Goal: Complete application form: Complete application form

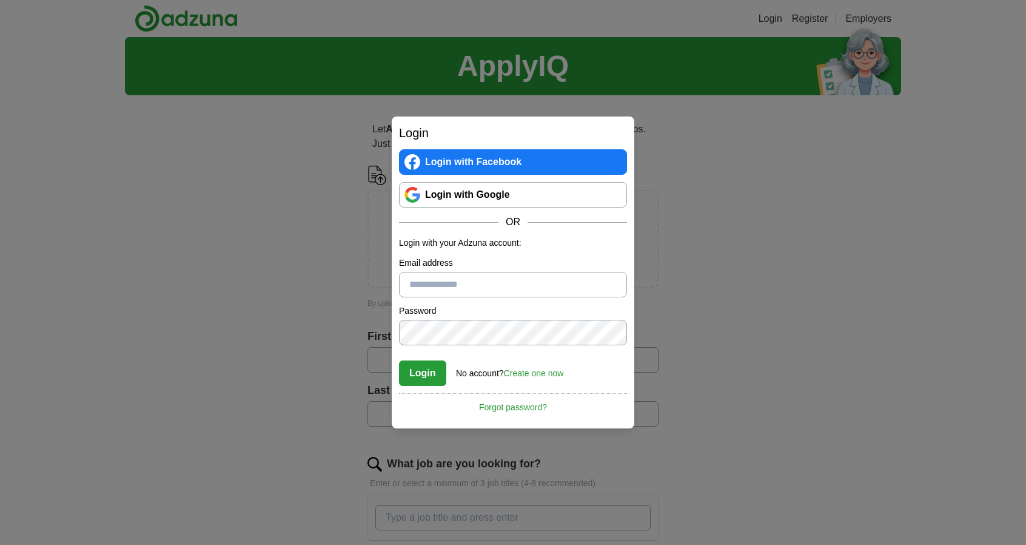
click at [470, 192] on link "Login with Google" at bounding box center [513, 194] width 228 height 25
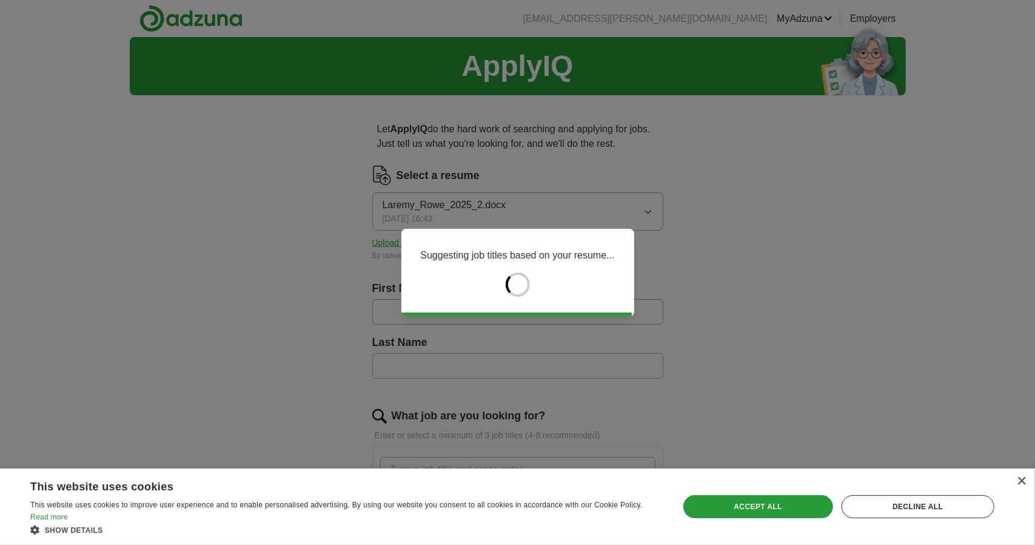
type input "******"
type input "****"
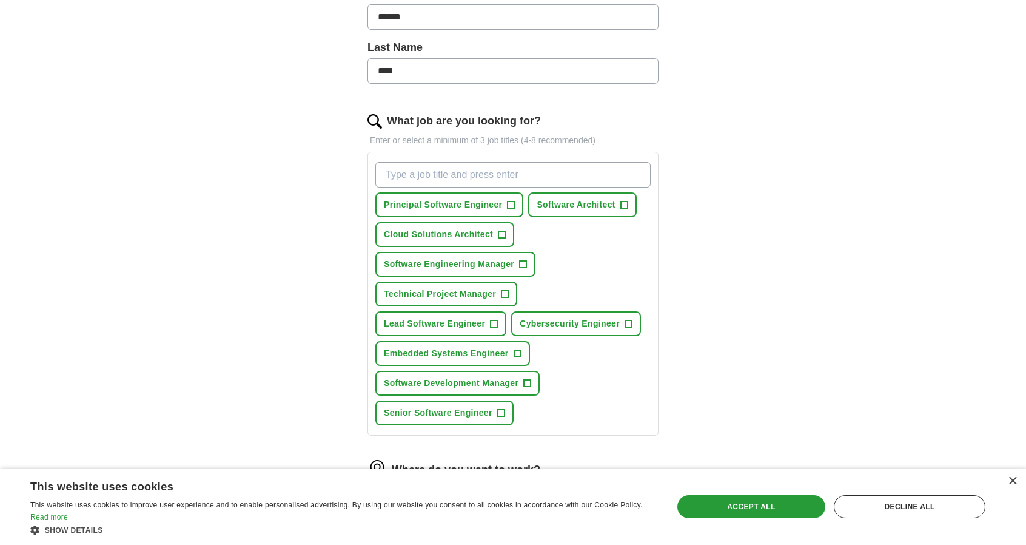
scroll to position [303, 0]
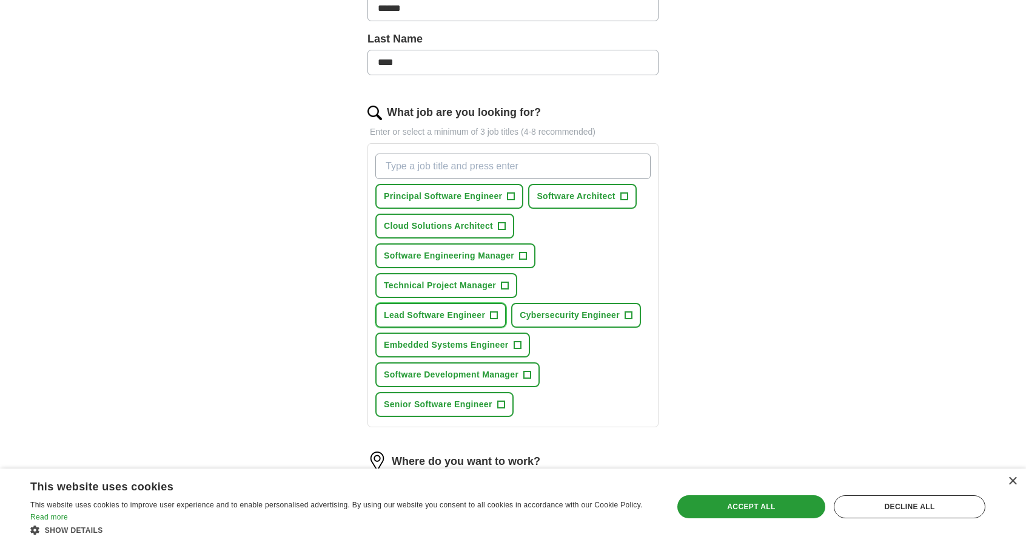
click at [494, 310] on span "+" at bounding box center [494, 315] width 7 height 10
click at [525, 371] on span "+" at bounding box center [527, 375] width 7 height 10
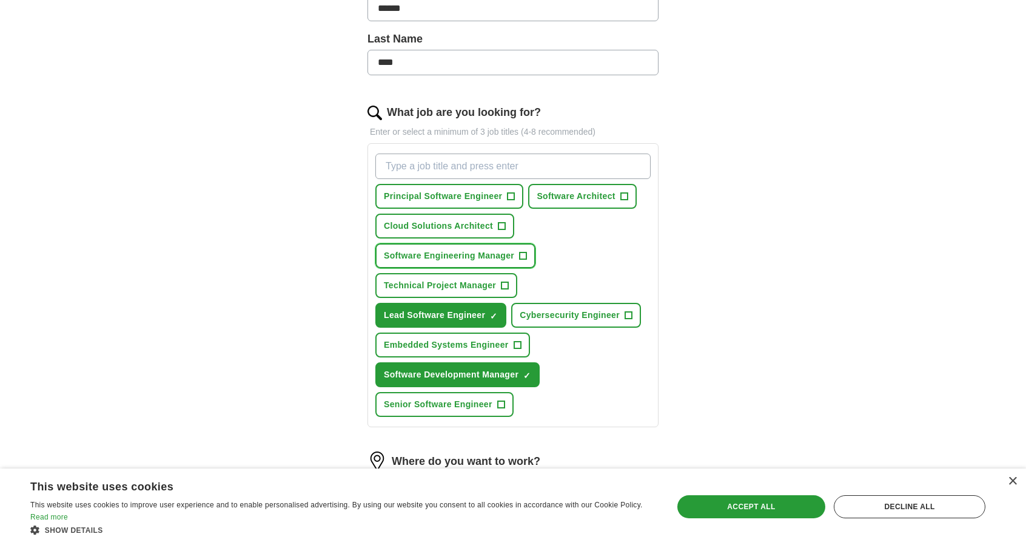
click at [527, 252] on button "Software Engineering Manager +" at bounding box center [455, 255] width 160 height 25
click at [512, 192] on span "+" at bounding box center [511, 197] width 7 height 10
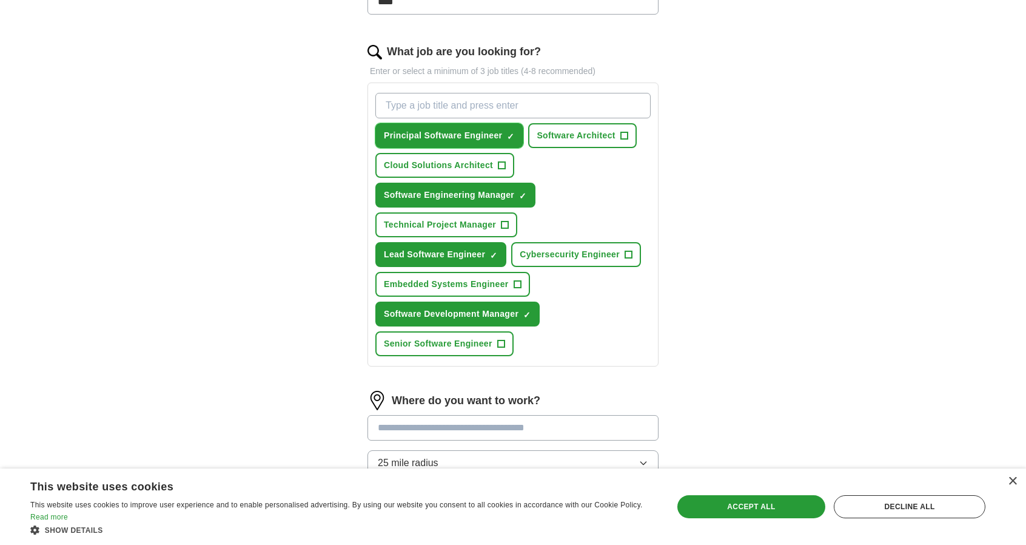
scroll to position [424, 0]
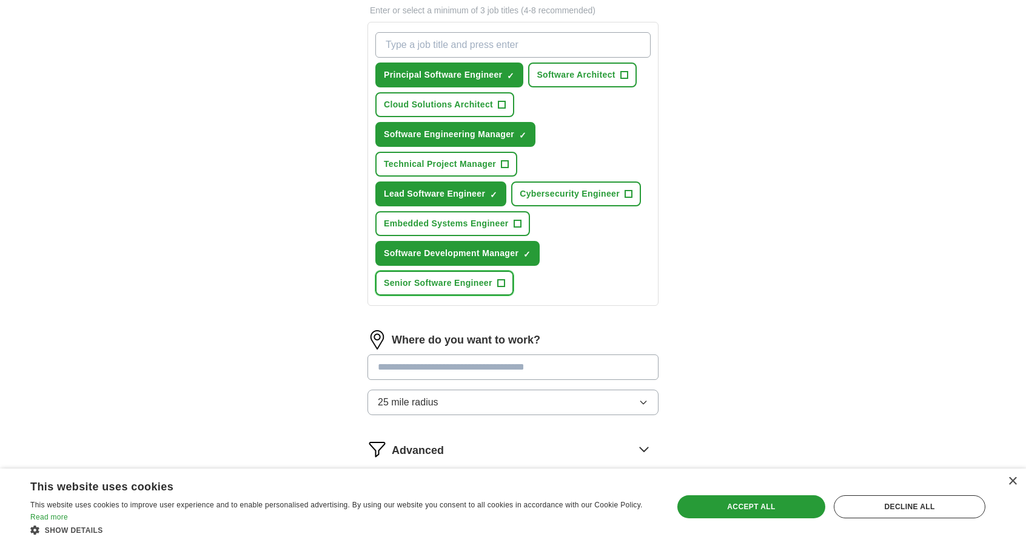
click at [508, 280] on button "Senior Software Engineer +" at bounding box center [444, 282] width 138 height 25
click at [528, 362] on input at bounding box center [512, 366] width 291 height 25
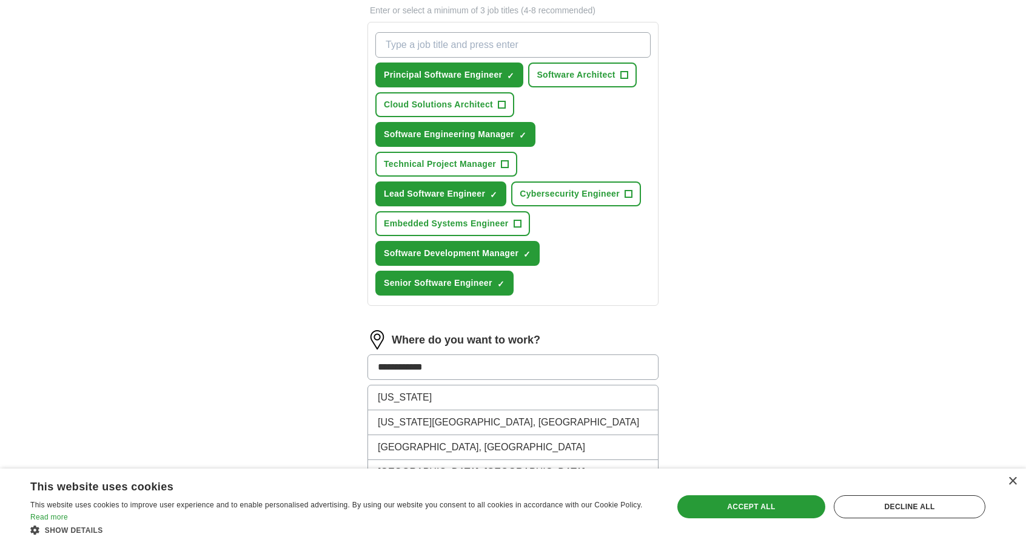
scroll to position [485, 0]
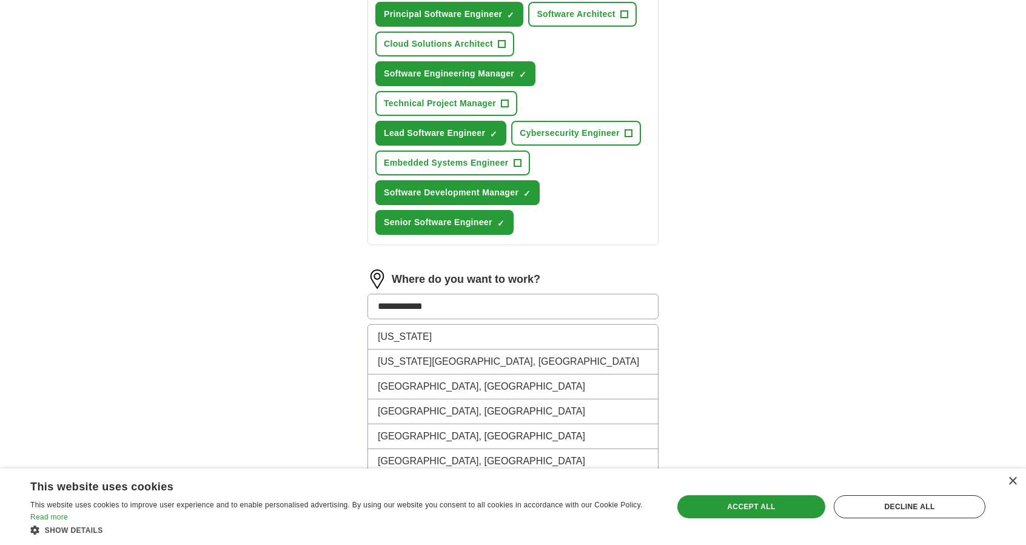
click at [488, 307] on input "**********" at bounding box center [512, 305] width 291 height 25
drag, startPoint x: 480, startPoint y: 306, endPoint x: 229, endPoint y: 264, distance: 255.1
click at [229, 264] on div "**********" at bounding box center [513, 18] width 776 height 933
type input "***"
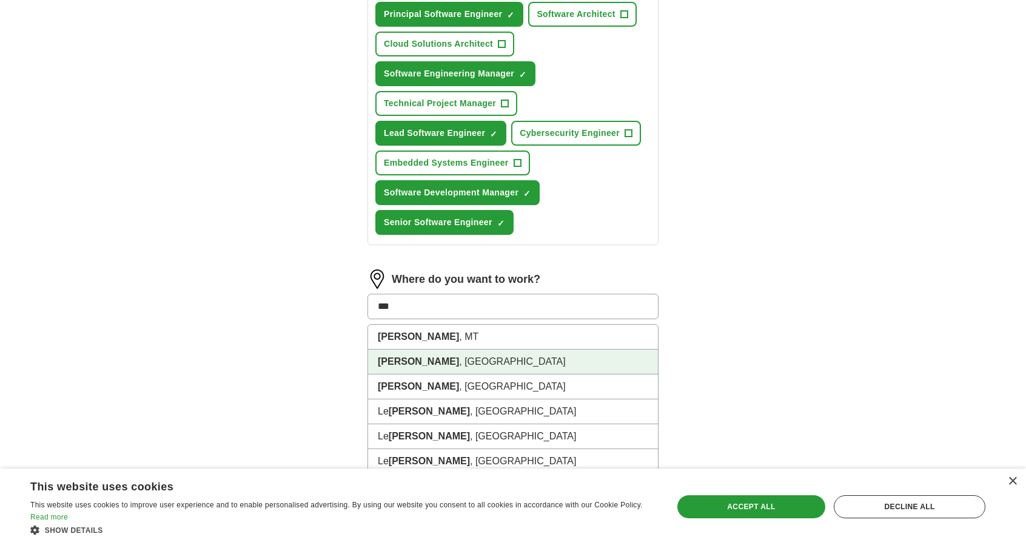
click at [387, 363] on strong "Roy" at bounding box center [418, 361] width 81 height 10
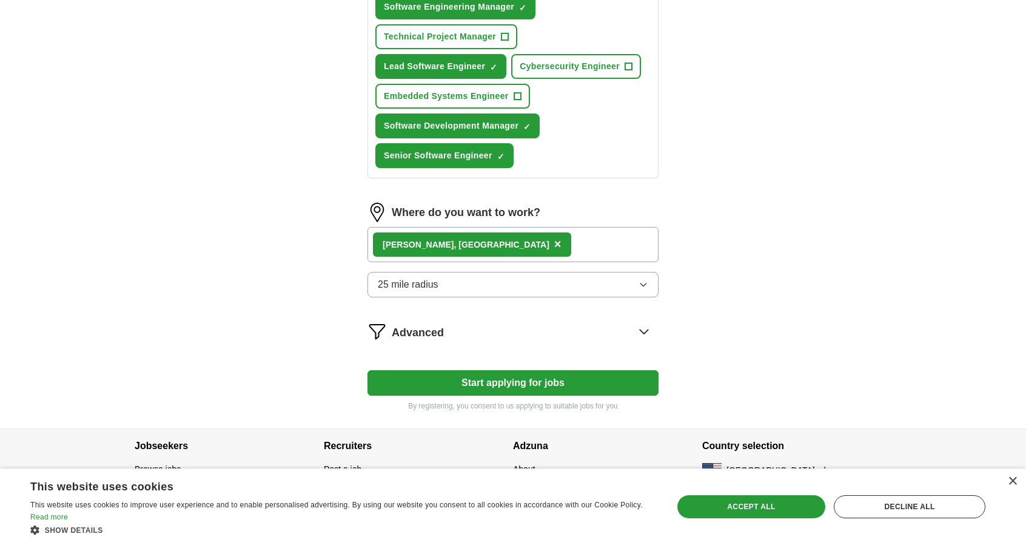
scroll to position [554, 0]
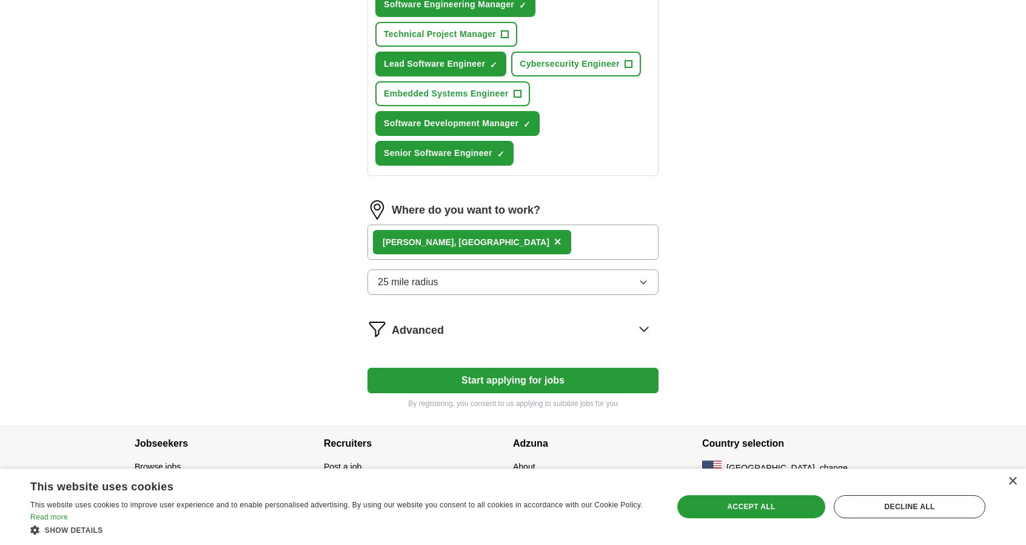
click at [632, 327] on div "Advanced" at bounding box center [525, 328] width 267 height 19
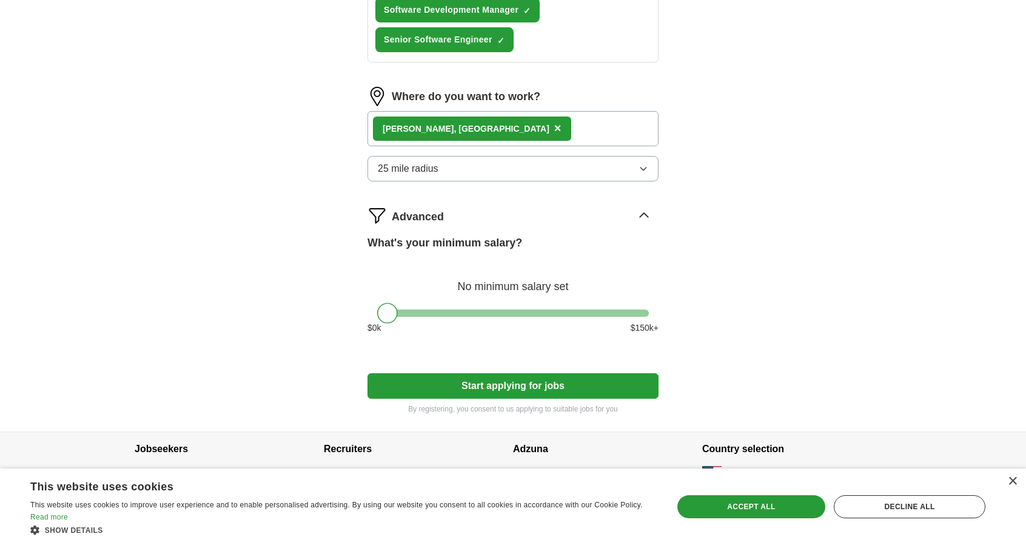
scroll to position [673, 0]
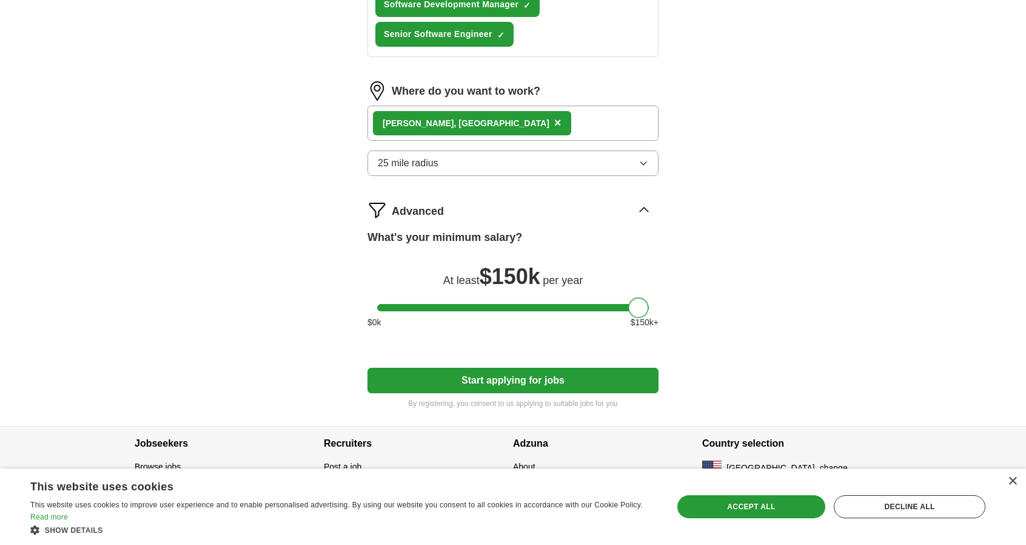
drag, startPoint x: 380, startPoint y: 299, endPoint x: 645, endPoint y: 315, distance: 264.8
click at [645, 315] on div "What's your minimum salary? At least $ 150k per year $ 0 k $ 150 k+" at bounding box center [512, 283] width 291 height 109
click at [506, 272] on span "$ 150k" at bounding box center [510, 276] width 61 height 25
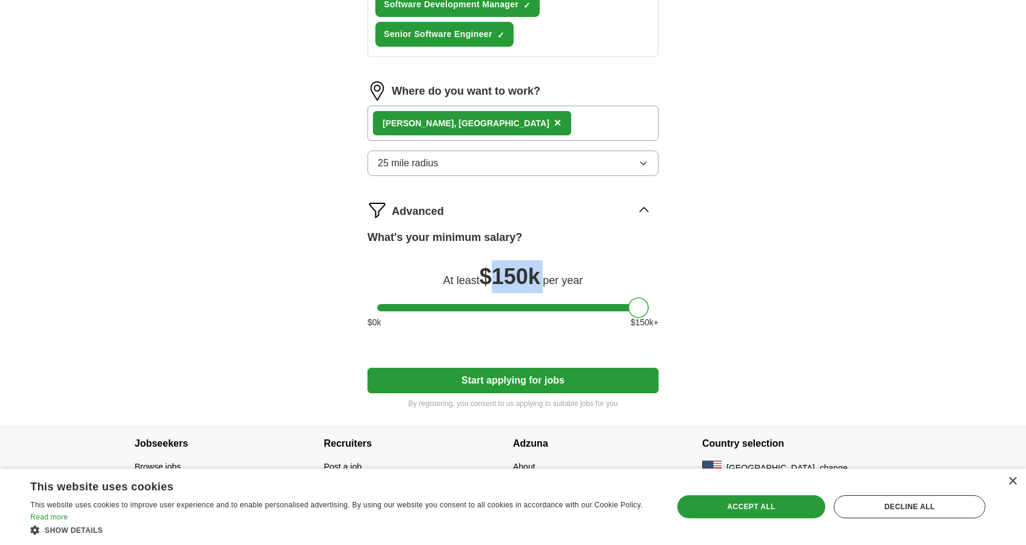
click at [506, 272] on span "$ 150k" at bounding box center [510, 276] width 61 height 25
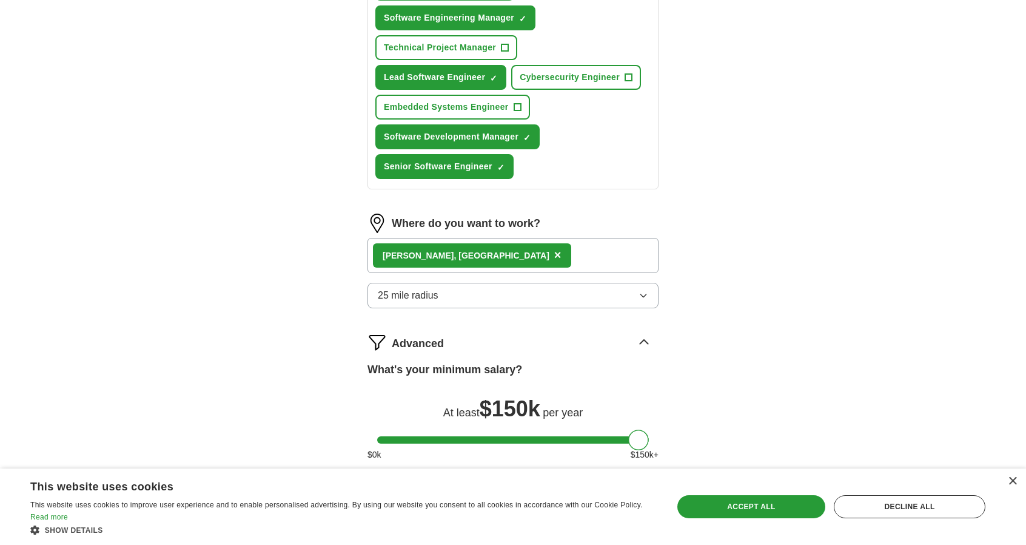
scroll to position [552, 0]
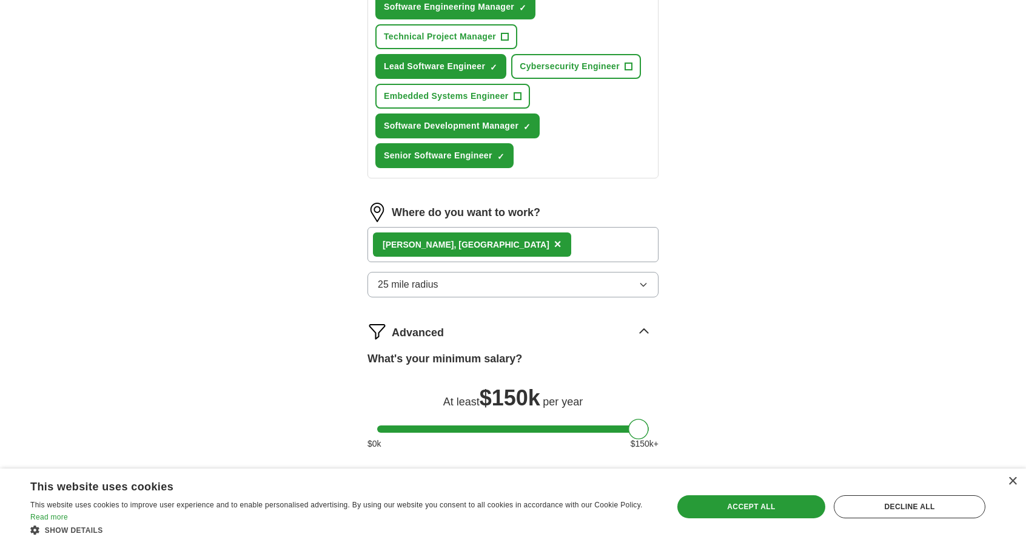
click at [509, 240] on div "Roy , UT ×" at bounding box center [512, 244] width 291 height 35
click at [500, 247] on div "Roy , UT ×" at bounding box center [512, 244] width 291 height 35
click at [496, 249] on div "Roy , UT ×" at bounding box center [512, 244] width 291 height 35
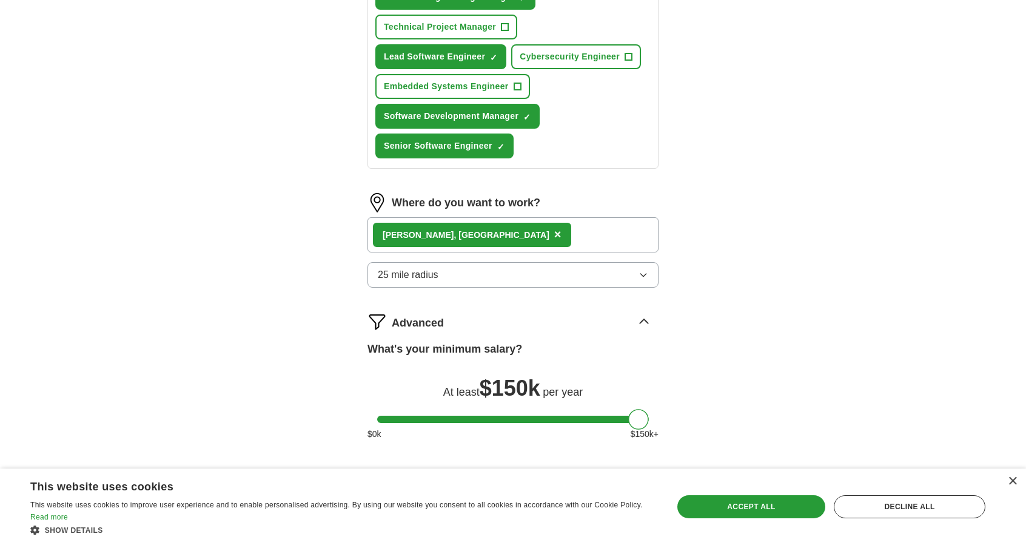
scroll to position [673, 0]
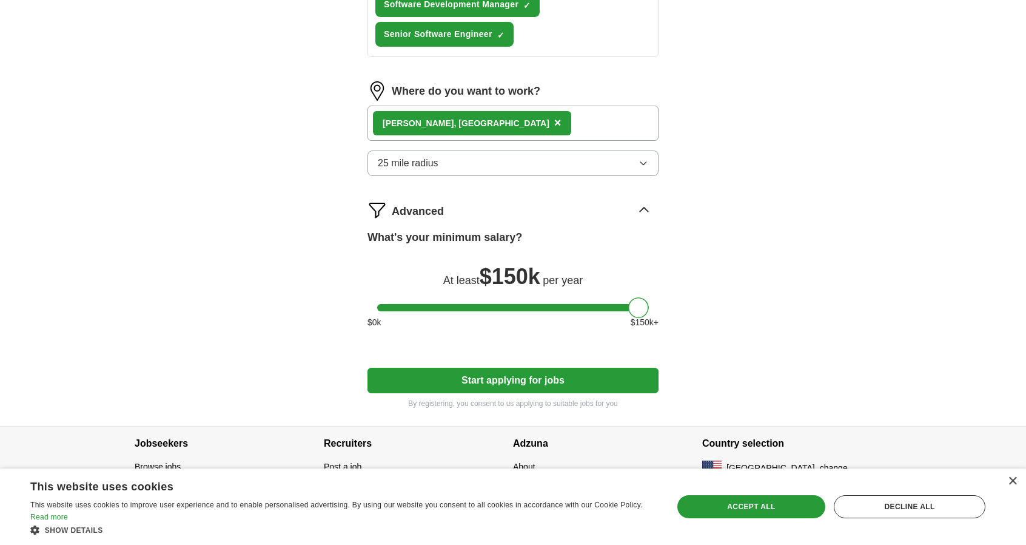
click at [508, 112] on div "Roy , UT ×" at bounding box center [512, 123] width 291 height 35
click at [554, 124] on span "×" at bounding box center [557, 122] width 7 height 13
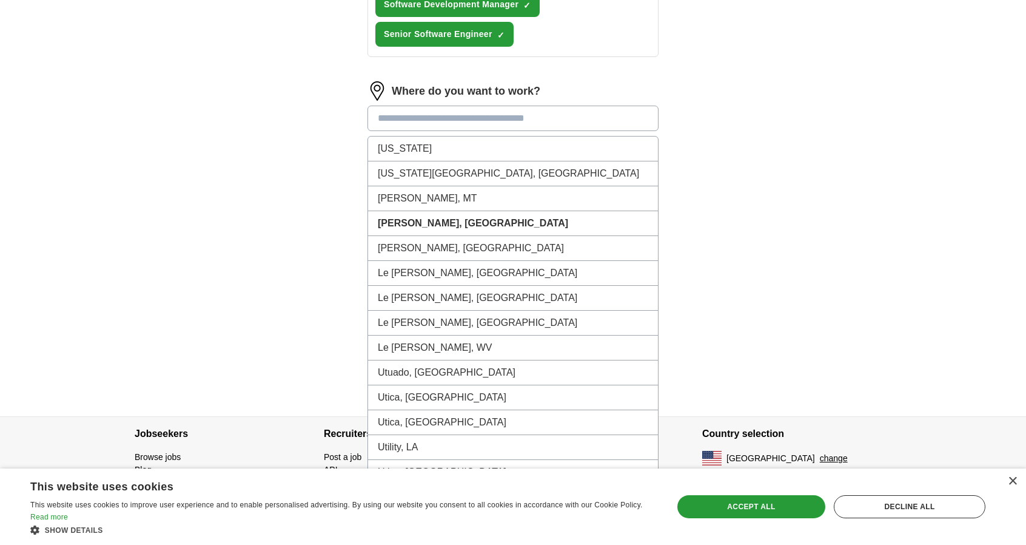
click at [425, 124] on input at bounding box center [512, 118] width 291 height 25
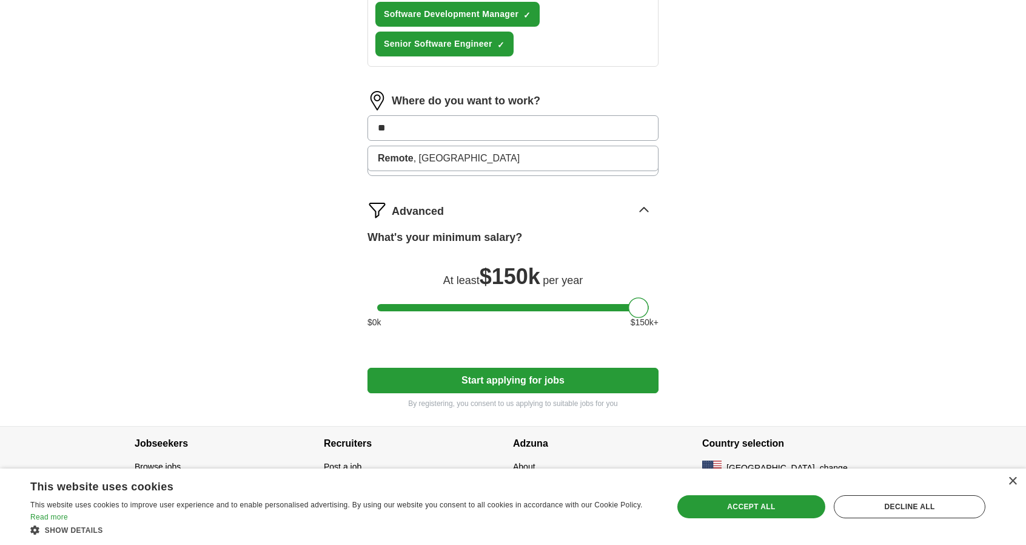
type input "*"
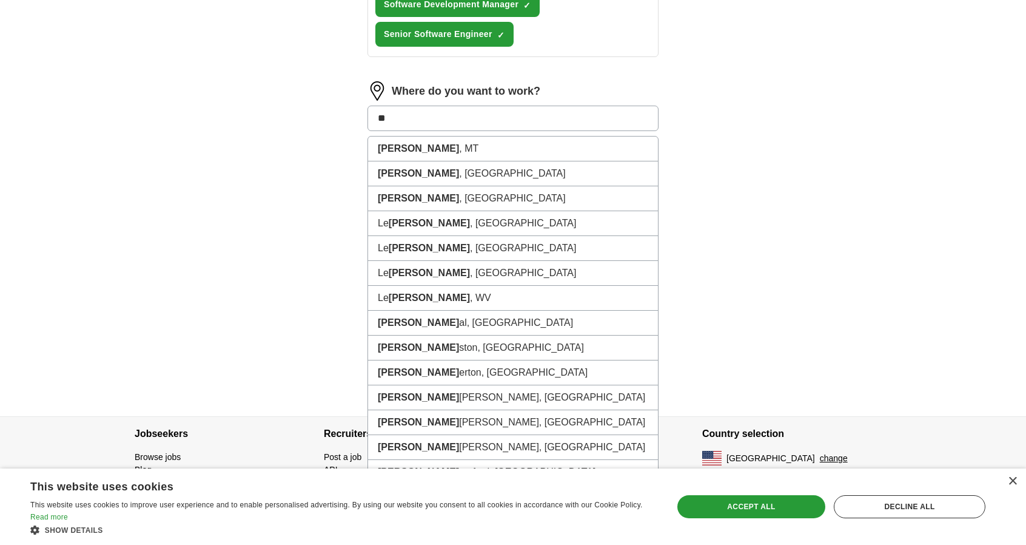
type input "*"
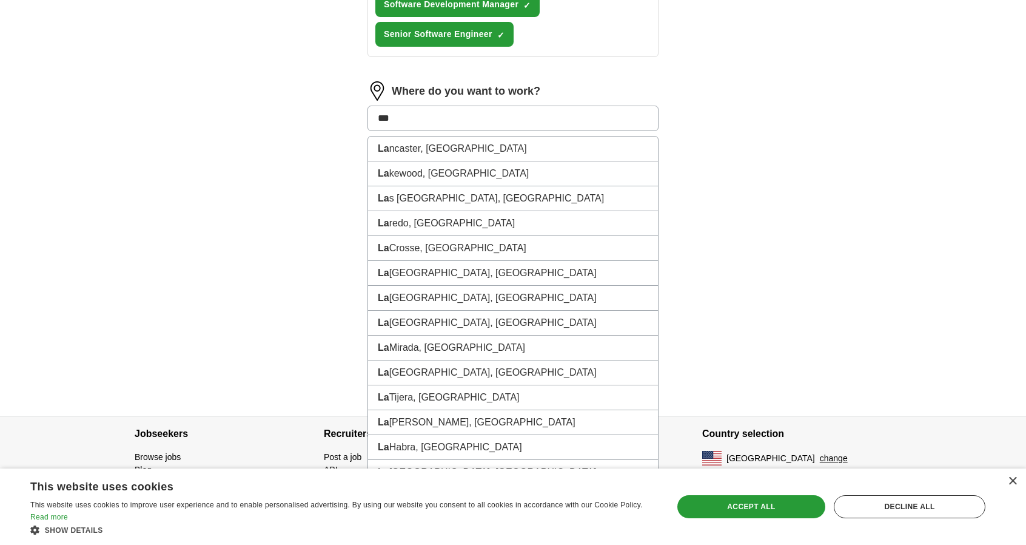
scroll to position [663, 0]
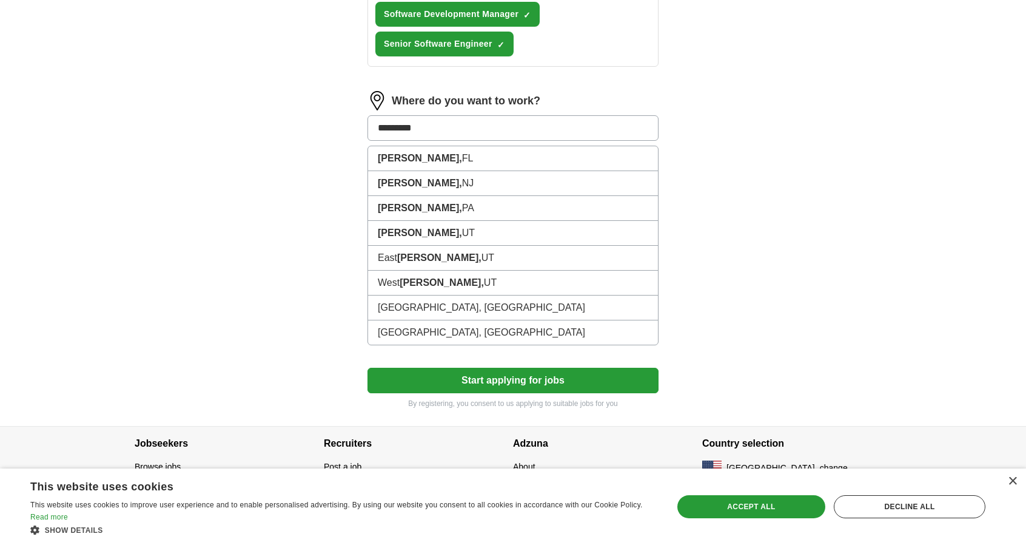
type input "**********"
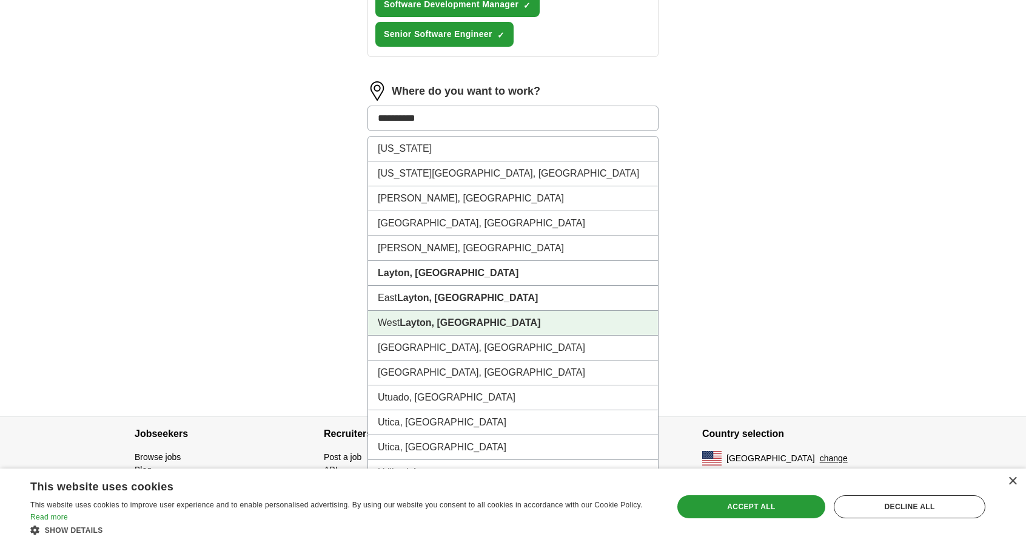
click at [450, 317] on strong "Layton, UT" at bounding box center [470, 322] width 141 height 10
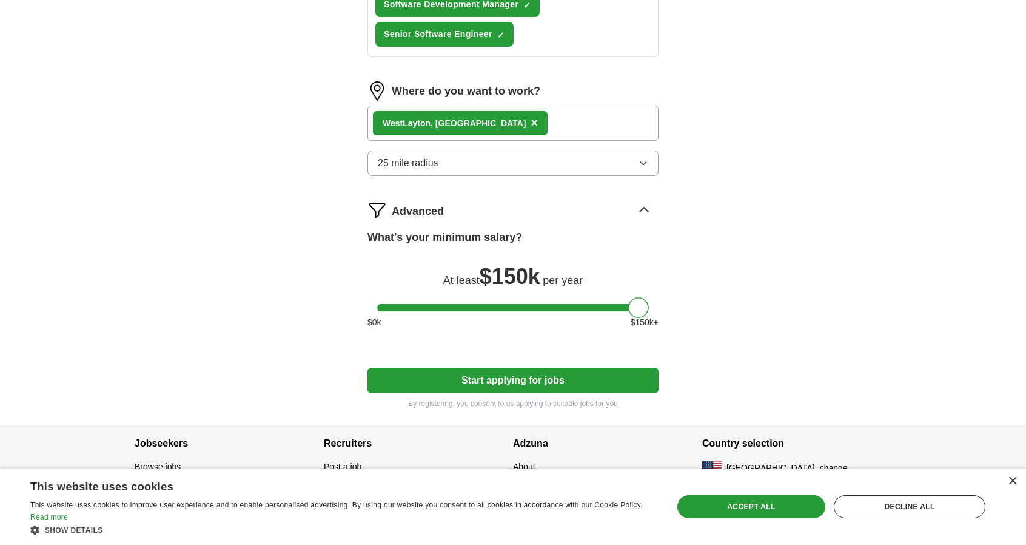
click at [428, 382] on button "Start applying for jobs" at bounding box center [512, 379] width 291 height 25
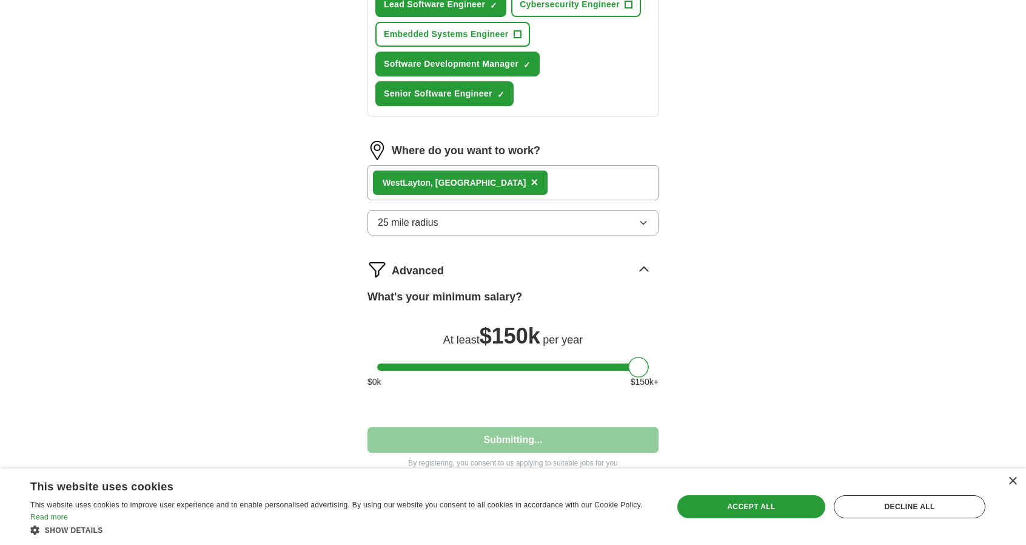
select select "**"
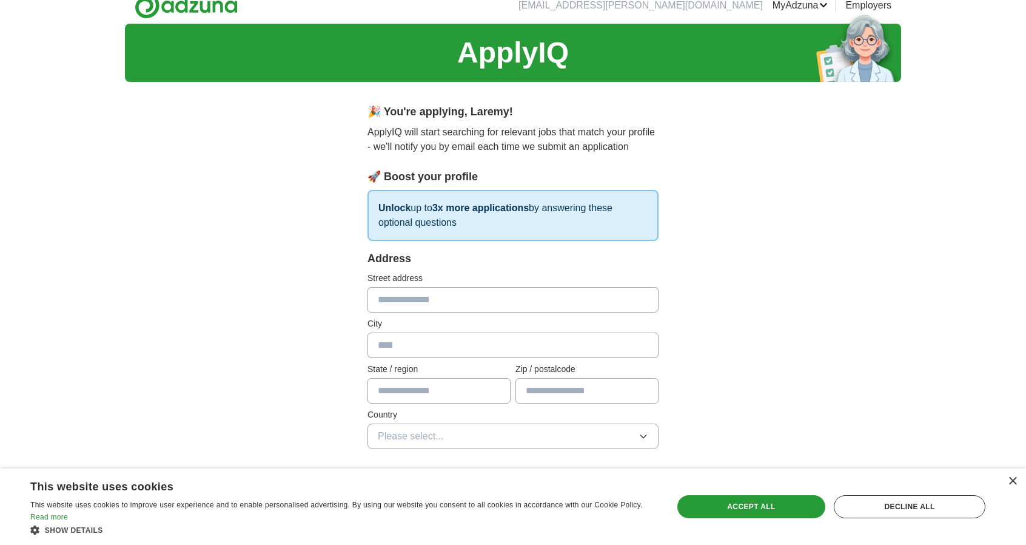
scroll to position [0, 0]
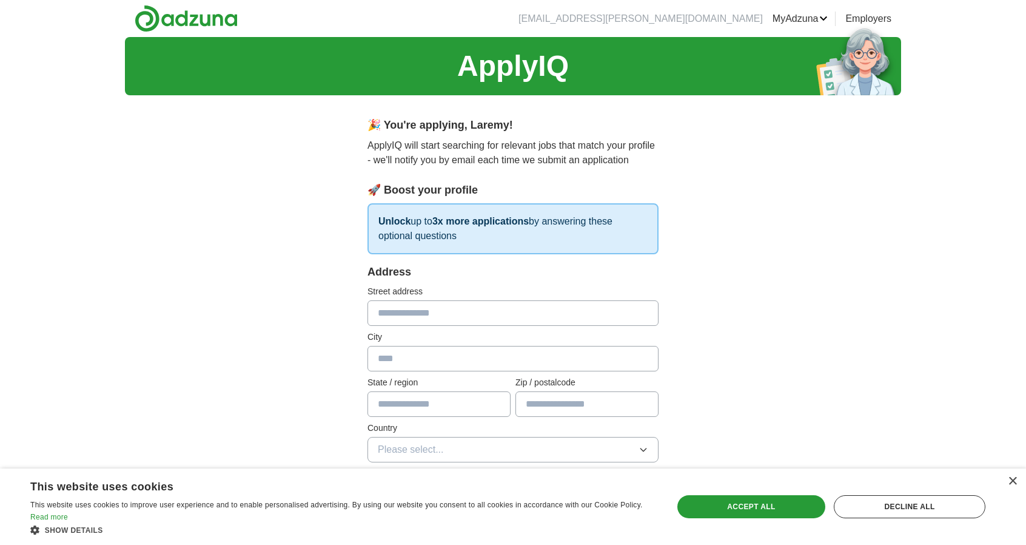
click at [416, 318] on input "text" at bounding box center [512, 312] width 291 height 25
type input "**********"
type input "********"
type input "**"
type input "*****"
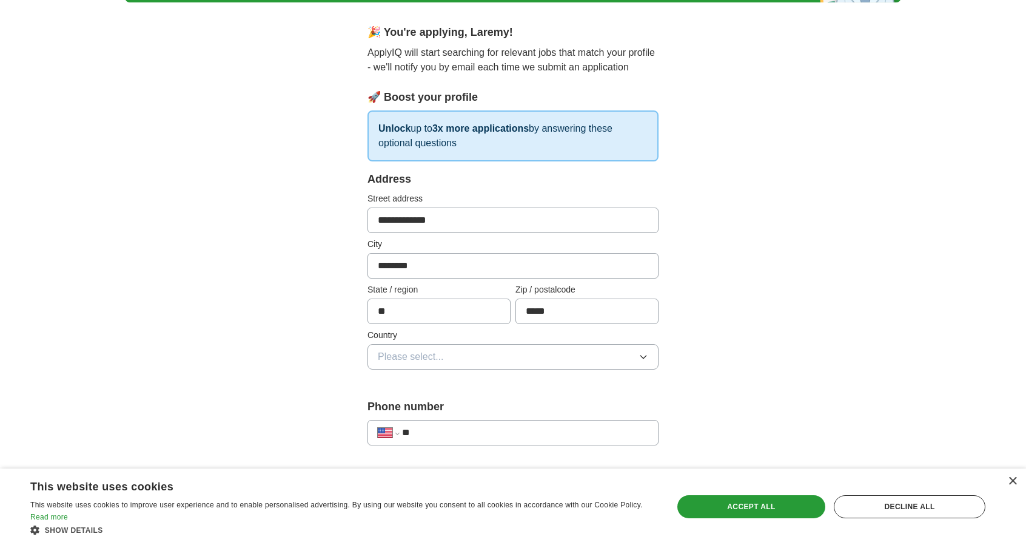
scroll to position [121, 0]
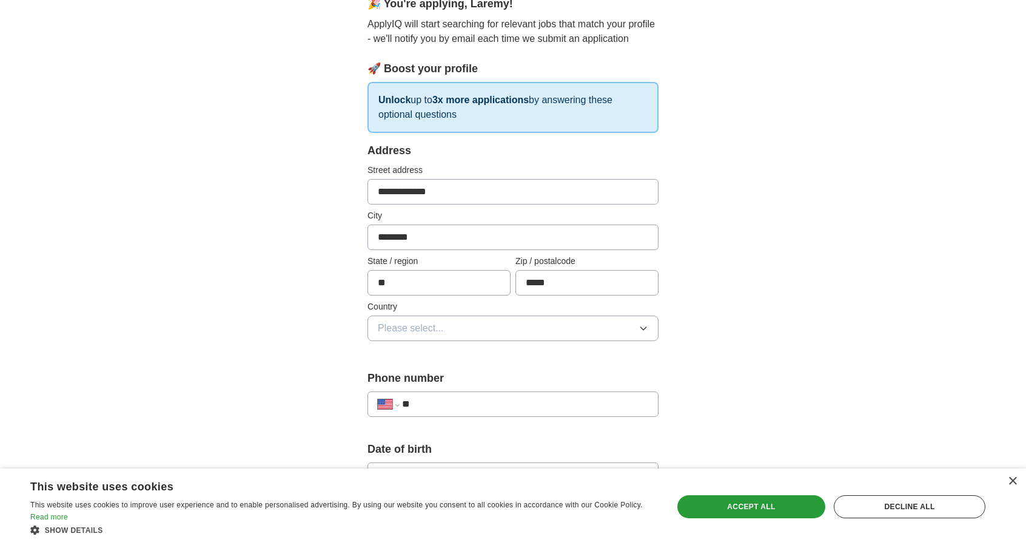
click at [412, 334] on button "Please select..." at bounding box center [512, 327] width 291 height 25
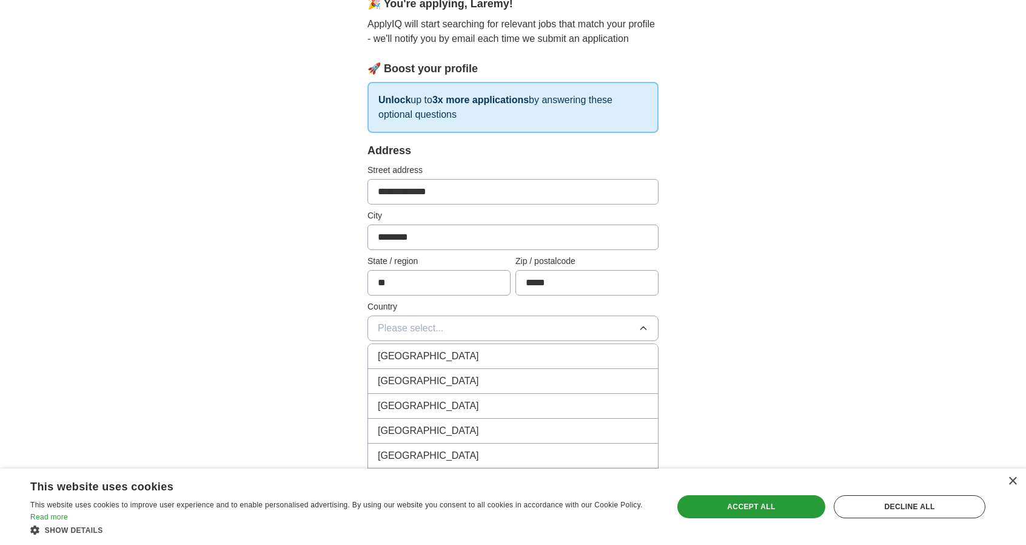
click at [409, 380] on span "United States" at bounding box center [428, 381] width 101 height 15
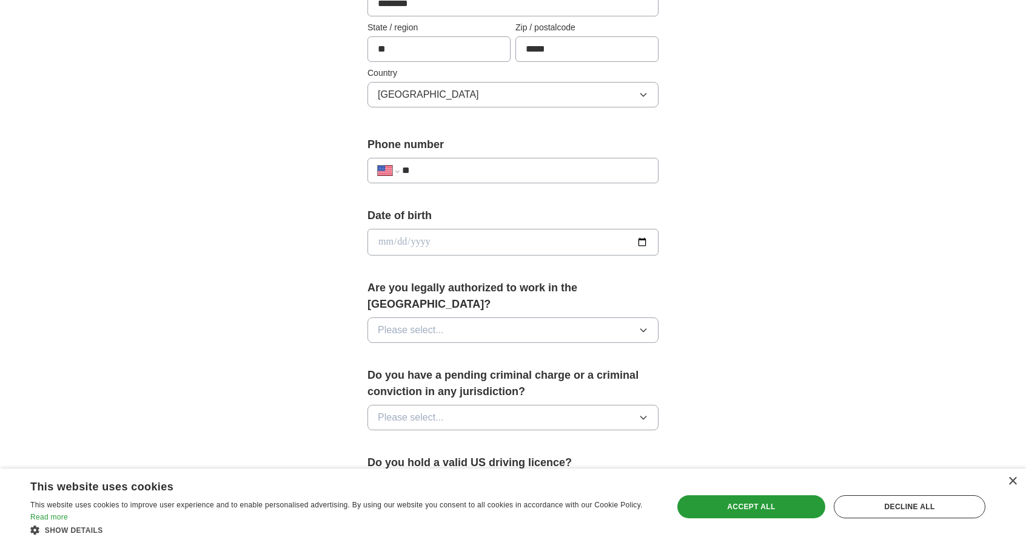
scroll to position [364, 0]
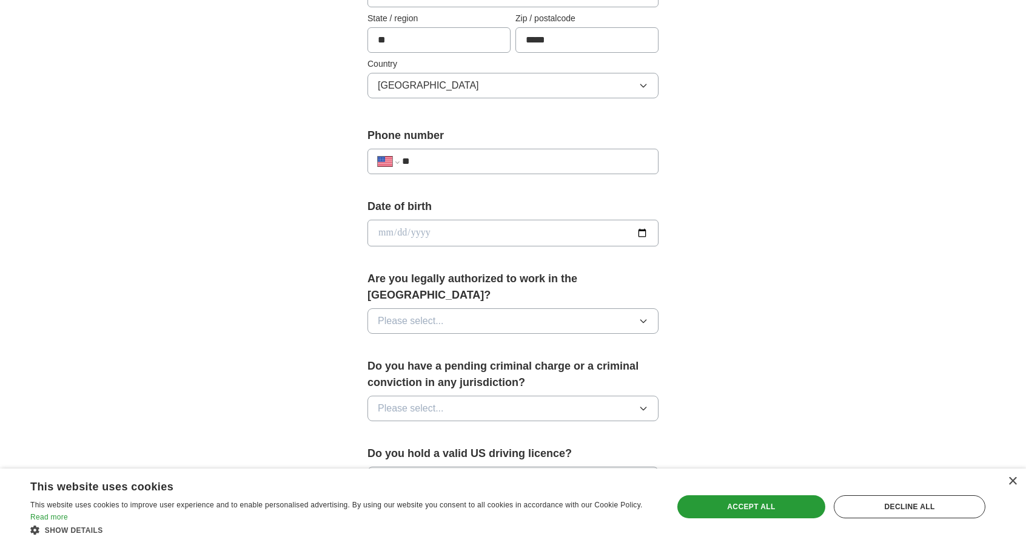
click at [453, 224] on input "date" at bounding box center [512, 233] width 291 height 27
type input "**********"
click at [450, 308] on button "Please select..." at bounding box center [512, 320] width 291 height 25
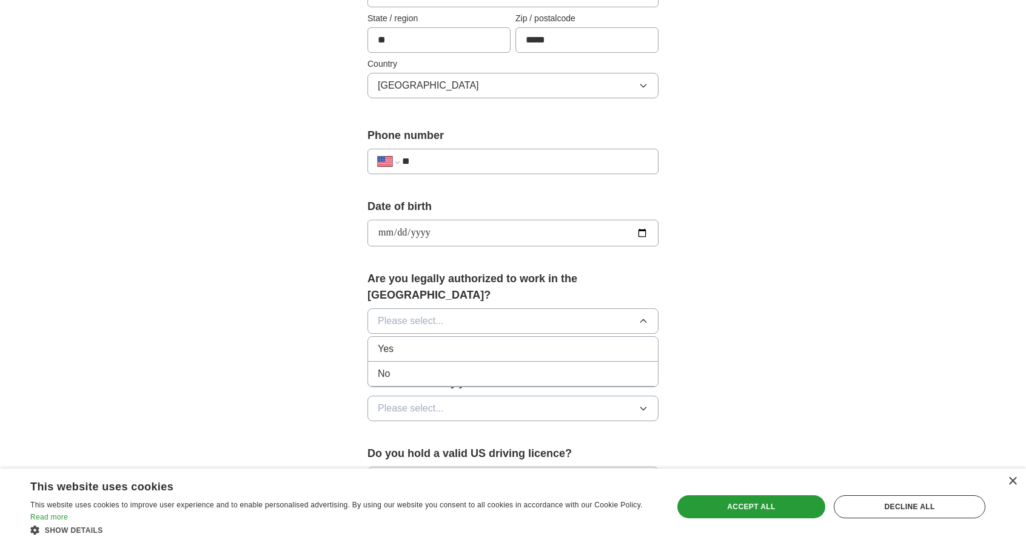
click at [437, 341] on div "Yes" at bounding box center [513, 348] width 270 height 15
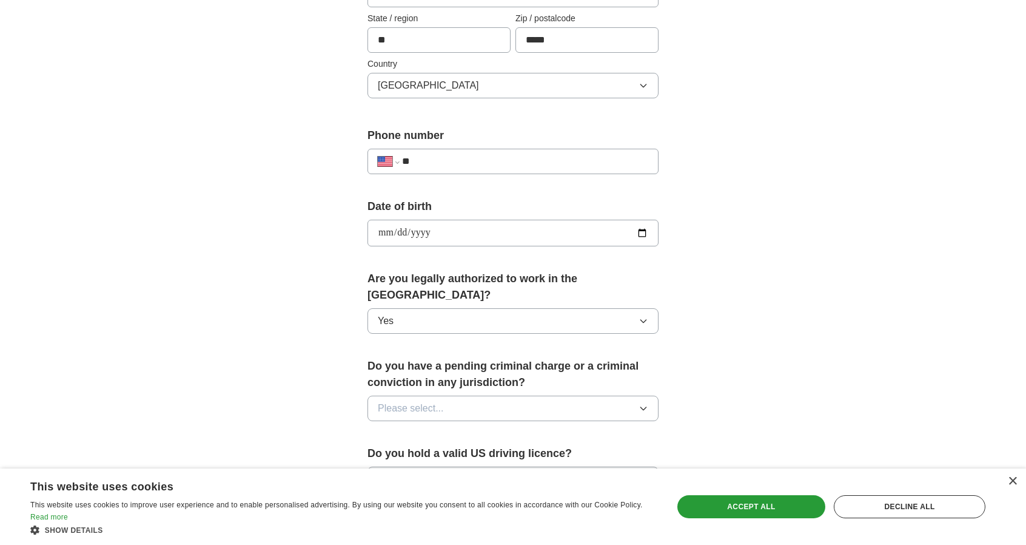
click at [426, 401] on span "Please select..." at bounding box center [411, 408] width 66 height 15
click at [406, 454] on div "No" at bounding box center [513, 461] width 270 height 15
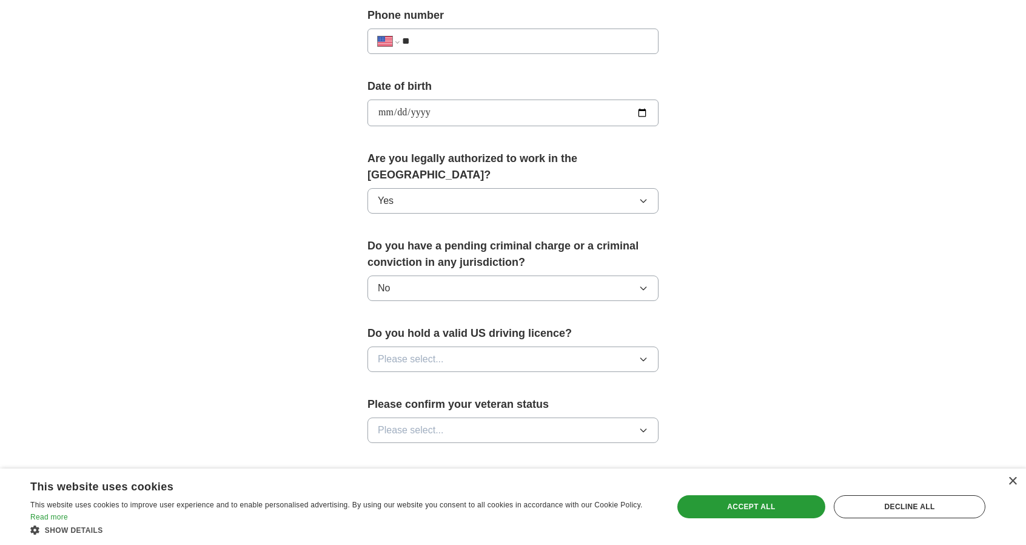
scroll to position [485, 0]
click at [435, 350] on span "Please select..." at bounding box center [411, 357] width 66 height 15
click at [438, 374] on li "Yes" at bounding box center [513, 386] width 290 height 25
click at [427, 421] on span "Please select..." at bounding box center [411, 428] width 66 height 15
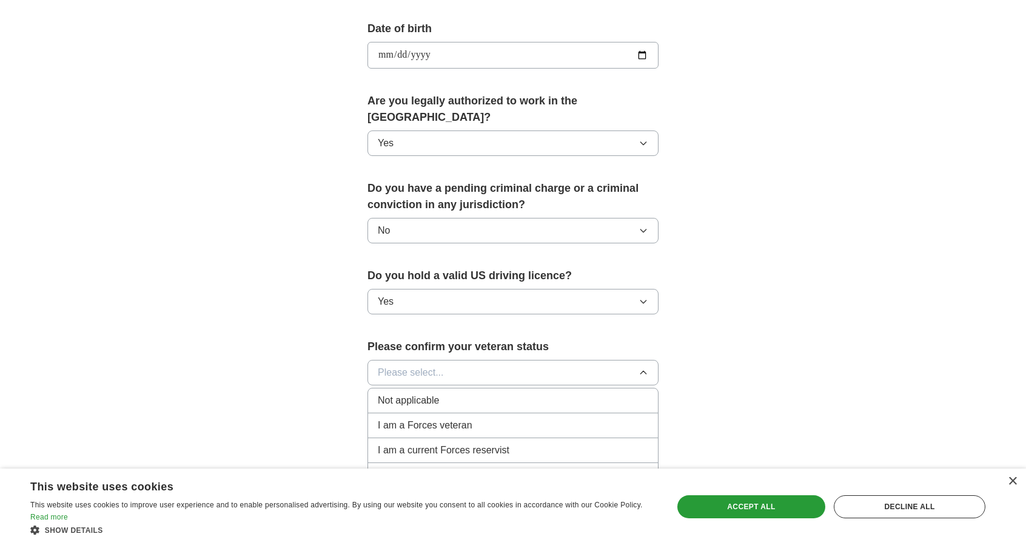
scroll to position [606, 0]
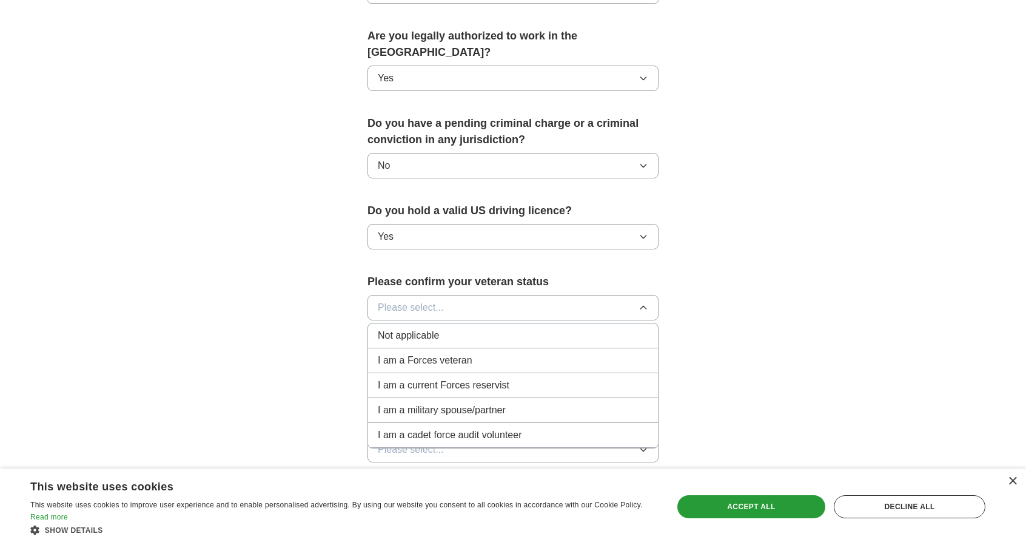
click at [410, 353] on span "I am a Forces veteran" at bounding box center [425, 360] width 95 height 15
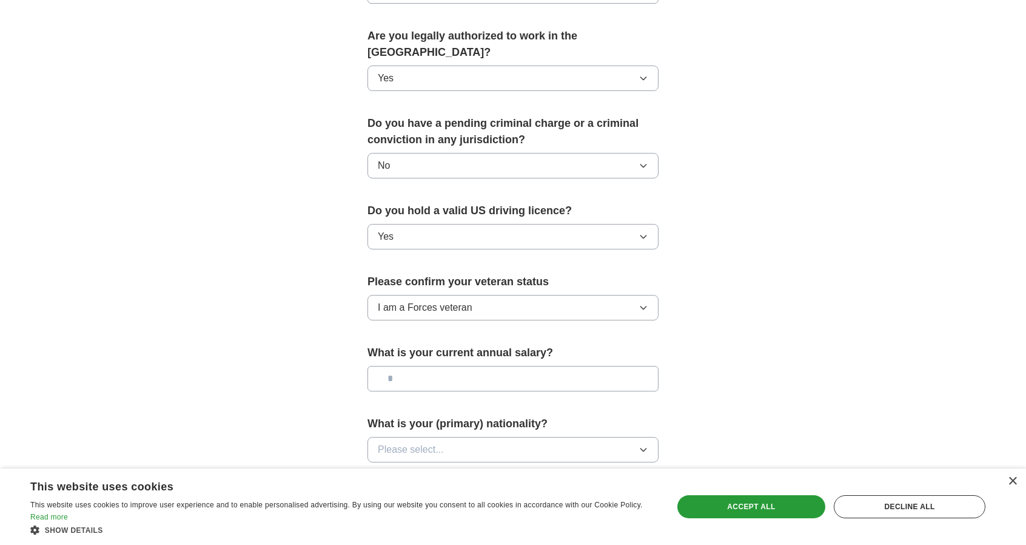
click at [401, 366] on input "text" at bounding box center [512, 378] width 291 height 25
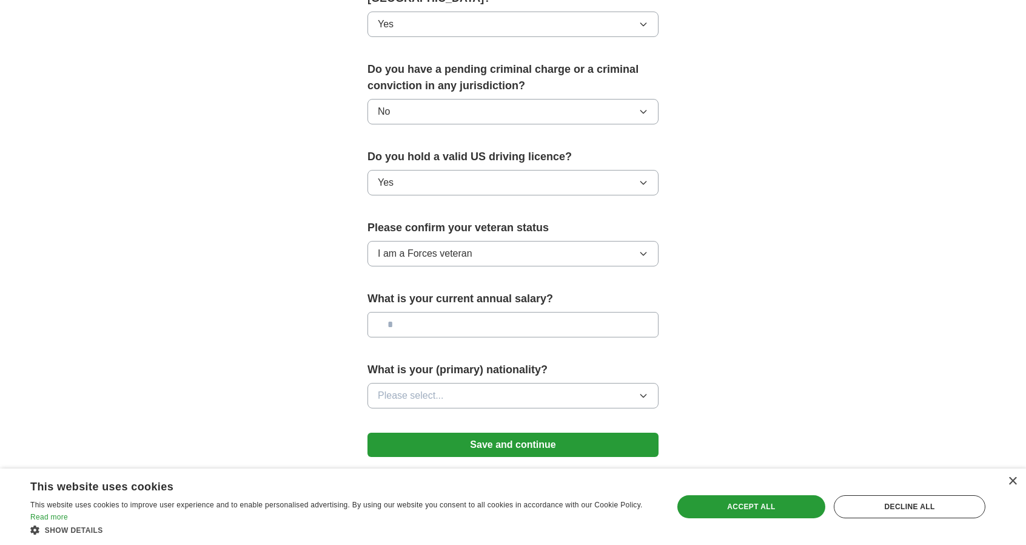
scroll to position [697, 0]
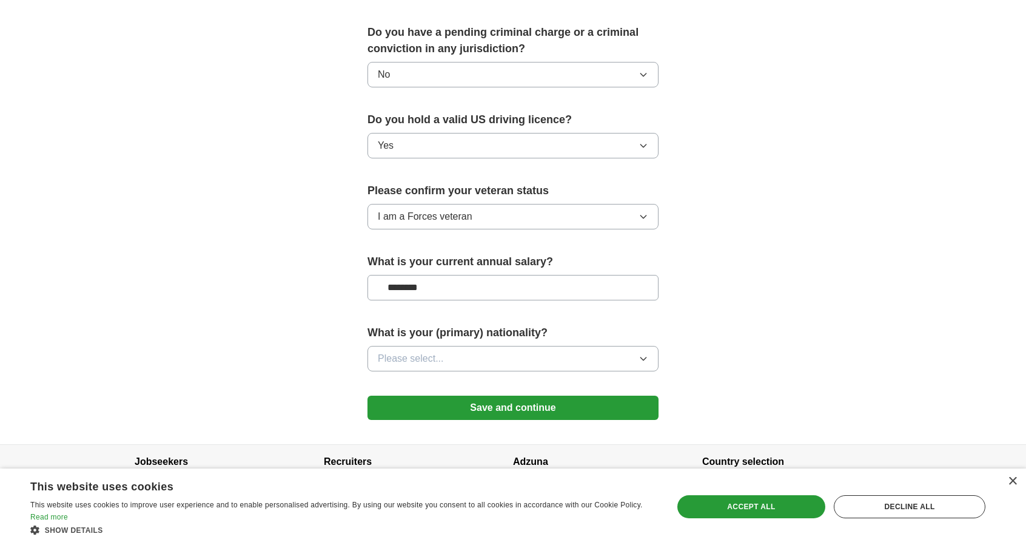
type input "********"
click at [476, 346] on button "Please select..." at bounding box center [512, 358] width 291 height 25
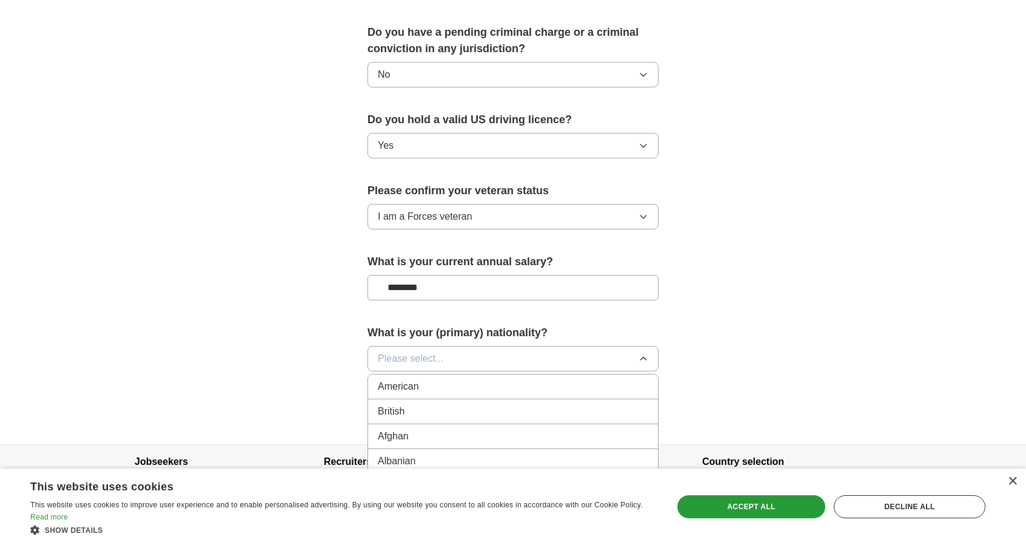
click at [464, 379] on div "American" at bounding box center [513, 386] width 270 height 15
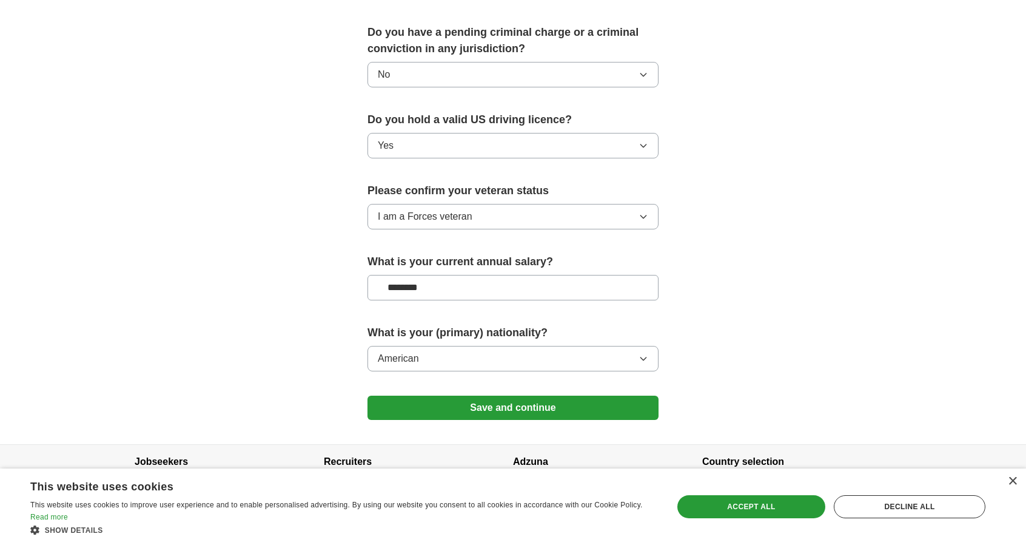
click at [404, 395] on button "Save and continue" at bounding box center [512, 407] width 291 height 24
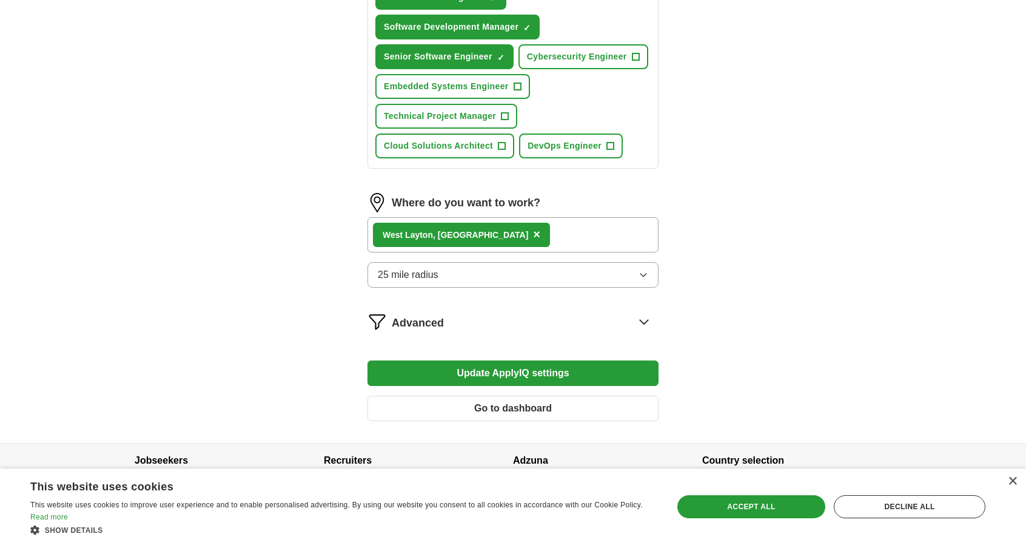
scroll to position [578, 0]
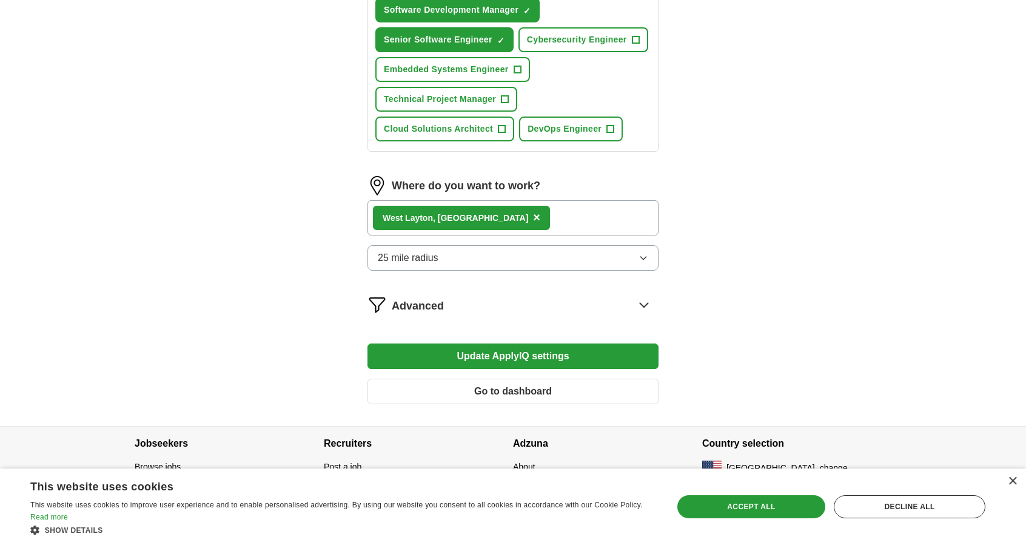
click at [436, 345] on button "Update ApplyIQ settings" at bounding box center [512, 355] width 291 height 25
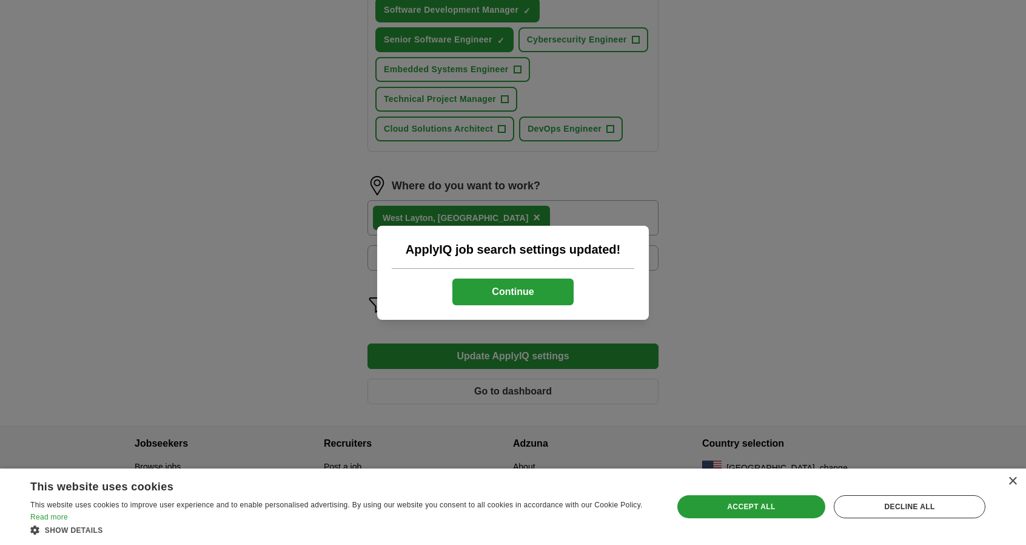
click at [540, 293] on button "Continue" at bounding box center [512, 291] width 121 height 27
